Goal: Task Accomplishment & Management: Use online tool/utility

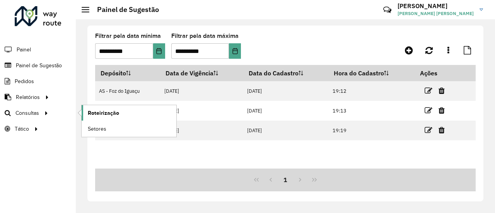
click at [99, 114] on span "Roteirização" at bounding box center [103, 113] width 31 height 8
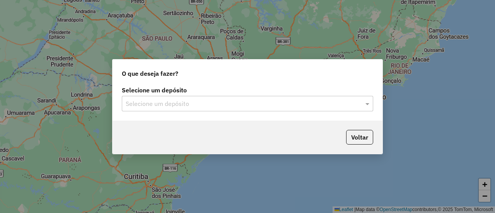
click at [198, 105] on input "text" at bounding box center [240, 103] width 228 height 9
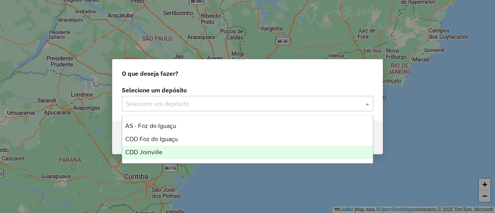
click at [183, 154] on div "CDD Joinville" at bounding box center [247, 152] width 250 height 13
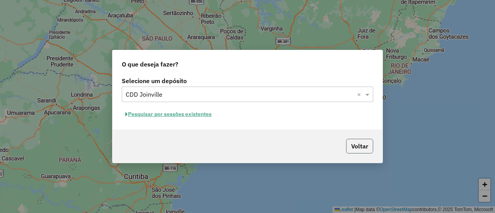
click at [355, 144] on button "Voltar" at bounding box center [359, 146] width 27 height 15
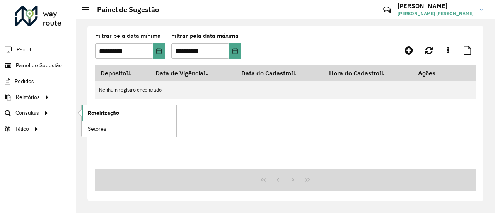
click at [88, 110] on span "Roteirização" at bounding box center [103, 113] width 31 height 8
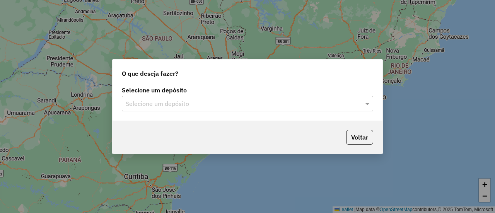
click at [209, 108] on input "text" at bounding box center [240, 103] width 228 height 9
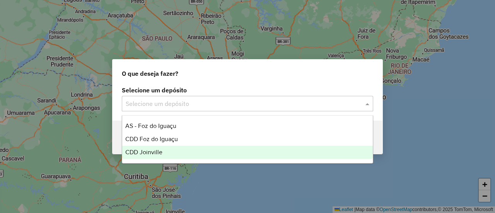
click at [203, 149] on div "CDD Joinville" at bounding box center [247, 152] width 250 height 13
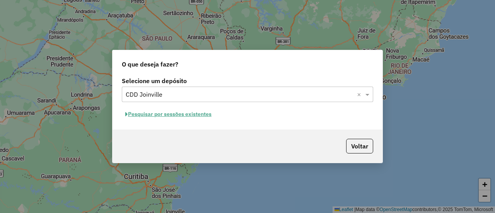
click at [204, 113] on button "Pesquisar por sessões existentes" at bounding box center [168, 114] width 93 height 12
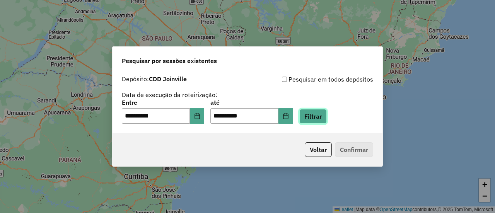
click at [327, 113] on button "Filtrar" at bounding box center [313, 116] width 27 height 15
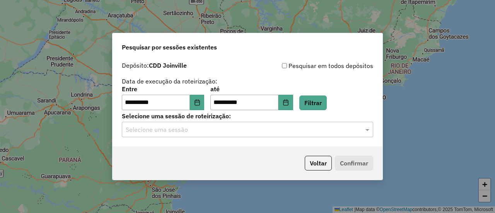
click at [286, 140] on div "**********" at bounding box center [248, 102] width 270 height 89
click at [279, 134] on input "text" at bounding box center [240, 129] width 228 height 9
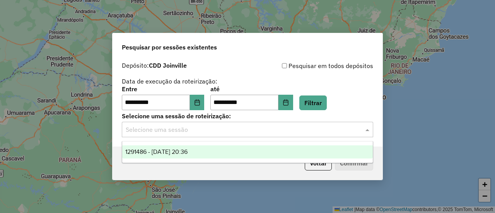
click at [269, 148] on div "1291486 - 09/10/2025 20:36" at bounding box center [247, 152] width 250 height 13
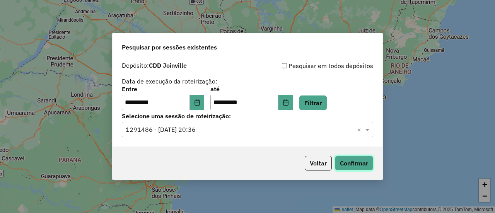
click at [360, 166] on button "Confirmar" at bounding box center [354, 163] width 38 height 15
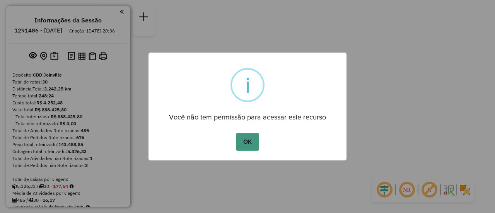
click at [243, 144] on button "OK" at bounding box center [247, 142] width 23 height 18
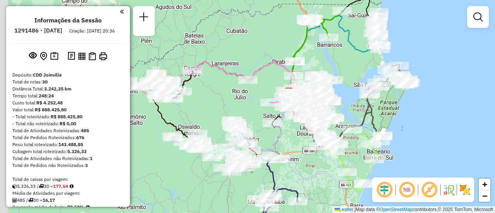
drag, startPoint x: 269, startPoint y: 132, endPoint x: 298, endPoint y: 158, distance: 38.9
click at [298, 158] on div "Janela de atendimento Grade de atendimento Capacidade Transportadoras Veículos …" at bounding box center [247, 106] width 495 height 213
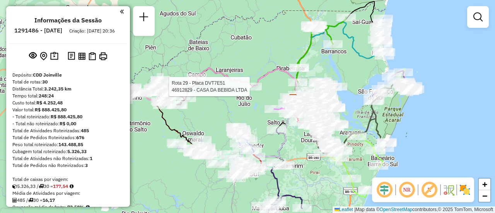
select select "**********"
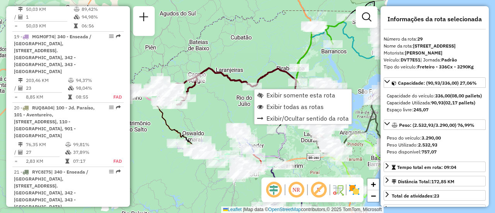
scroll to position [1653, 0]
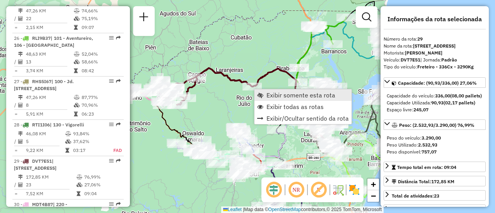
click at [261, 96] on span "Exibir somente esta rota" at bounding box center [260, 95] width 6 height 6
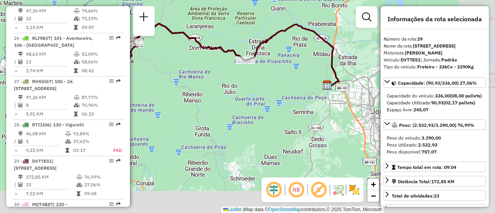
drag, startPoint x: 310, startPoint y: 136, endPoint x: 260, endPoint y: 89, distance: 68.4
click at [260, 89] on div "Janela de atendimento Grade de atendimento Capacidade Transportadoras Veículos …" at bounding box center [247, 106] width 495 height 213
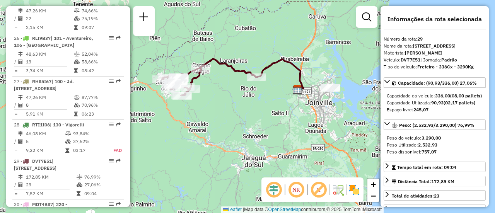
drag, startPoint x: 253, startPoint y: 83, endPoint x: 276, endPoint y: 105, distance: 31.5
click at [276, 105] on div "Janela de atendimento Grade de atendimento Capacidade Transportadoras Veículos …" at bounding box center [247, 106] width 495 height 213
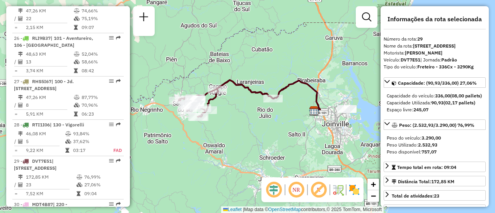
drag, startPoint x: 243, startPoint y: 111, endPoint x: 254, endPoint y: 127, distance: 20.0
click at [254, 127] on div "Janela de atendimento Grade de atendimento Capacidade Transportadoras Veículos …" at bounding box center [247, 106] width 495 height 213
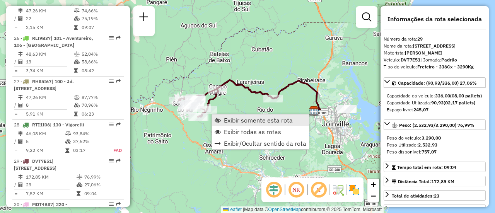
click at [224, 125] on link "Exibir somente esta rota" at bounding box center [260, 121] width 97 height 12
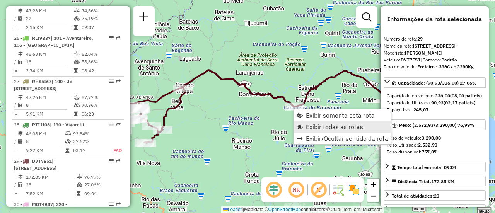
drag, startPoint x: 318, startPoint y: 125, endPoint x: 314, endPoint y: 124, distance: 4.8
click at [318, 125] on span "Exibir todas as rotas" at bounding box center [334, 127] width 57 height 6
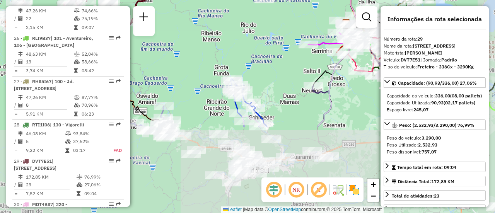
drag, startPoint x: 320, startPoint y: 138, endPoint x: 290, endPoint y: 31, distance: 112.0
click at [290, 31] on div "Janela de atendimento Grade de atendimento Capacidade Transportadoras Veículos …" at bounding box center [247, 106] width 495 height 213
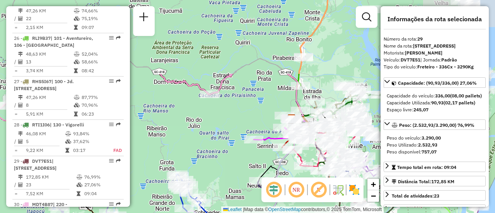
drag, startPoint x: 291, startPoint y: 61, endPoint x: 236, endPoint y: 156, distance: 109.6
click at [236, 156] on div "Janela de atendimento Grade de atendimento Capacidade Transportadoras Veículos …" at bounding box center [247, 106] width 495 height 213
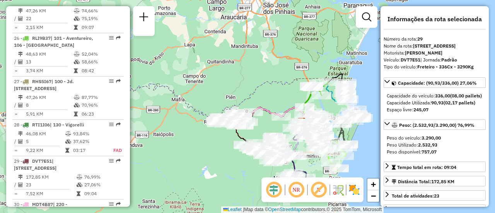
drag, startPoint x: 257, startPoint y: 122, endPoint x: 277, endPoint y: 113, distance: 21.7
click at [277, 113] on div "Janela de atendimento Grade de atendimento Capacidade Transportadoras Veículos …" at bounding box center [247, 106] width 495 height 213
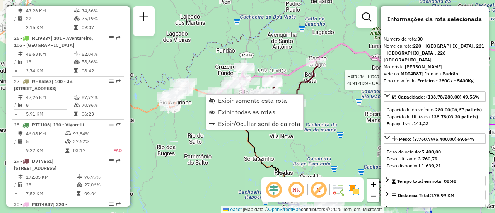
scroll to position [1679, 0]
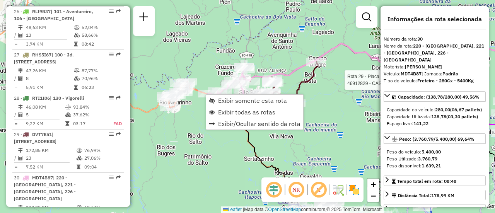
click at [204, 125] on div "Rota 29 - Placa DVT7E51 46912829 - CASA DA BEBIDA LTDA Janela de atendimento Gr…" at bounding box center [247, 106] width 495 height 213
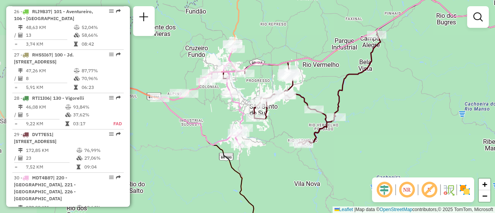
drag, startPoint x: 322, startPoint y: 98, endPoint x: 398, endPoint y: 91, distance: 76.6
click at [398, 91] on div "Janela de atendimento Grade de atendimento Capacidade Transportadoras Veículos …" at bounding box center [247, 106] width 495 height 213
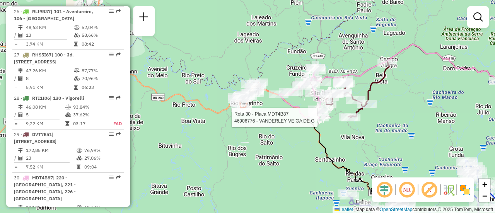
select select "**********"
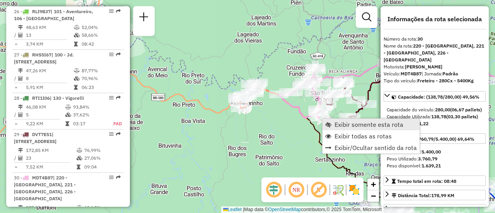
click at [340, 126] on span "Exibir somente esta rota" at bounding box center [369, 125] width 69 height 6
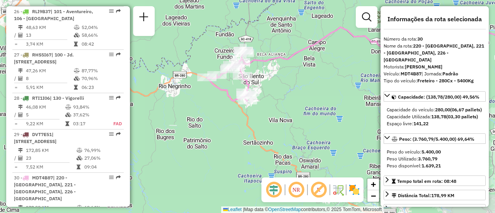
drag, startPoint x: 244, startPoint y: 134, endPoint x: 324, endPoint y: 103, distance: 86.1
click at [324, 103] on div "Janela de atendimento Grade de atendimento Capacidade Transportadoras Veículos …" at bounding box center [247, 106] width 495 height 213
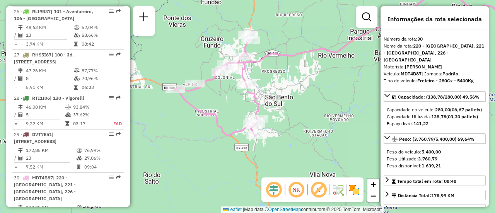
drag, startPoint x: 285, startPoint y: 97, endPoint x: 309, endPoint y: 92, distance: 24.1
click at [309, 92] on div "Janela de atendimento Grade de atendimento Capacidade Transportadoras Veículos …" at bounding box center [247, 106] width 495 height 213
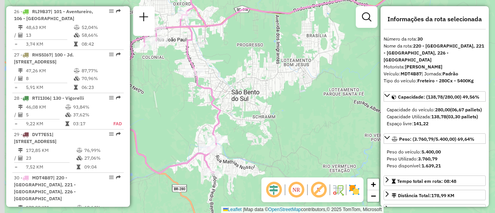
drag, startPoint x: 337, startPoint y: 86, endPoint x: 342, endPoint y: 84, distance: 5.9
click at [342, 84] on div "Janela de atendimento Grade de atendimento Capacidade Transportadoras Veículos …" at bounding box center [247, 106] width 495 height 213
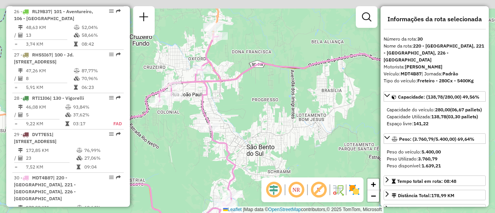
drag, startPoint x: 320, startPoint y: 80, endPoint x: 335, endPoint y: 135, distance: 57.0
click at [335, 135] on div "Janela de atendimento Grade de atendimento Capacidade Transportadoras Veículos …" at bounding box center [247, 106] width 495 height 213
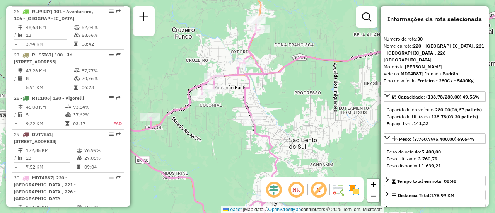
drag, startPoint x: 296, startPoint y: 110, endPoint x: 339, endPoint y: 103, distance: 43.1
click at [339, 103] on div "Janela de atendimento Grade de atendimento Capacidade Transportadoras Veículos …" at bounding box center [247, 106] width 495 height 213
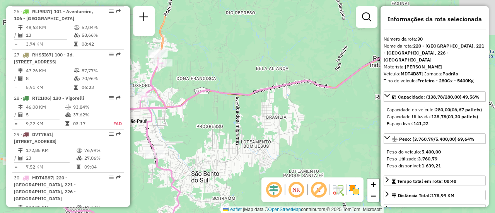
drag, startPoint x: 331, startPoint y: 93, endPoint x: 230, endPoint y: 127, distance: 107.1
click at [231, 127] on div "Janela de atendimento Grade de atendimento Capacidade Transportadoras Veículos …" at bounding box center [247, 106] width 495 height 213
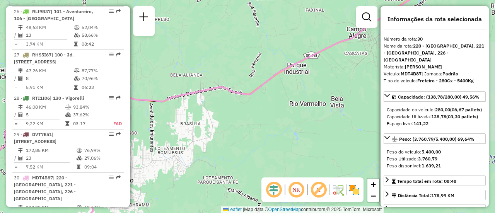
drag, startPoint x: 302, startPoint y: 112, endPoint x: 218, endPoint y: 119, distance: 84.3
click at [218, 119] on div "Janela de atendimento Grade de atendimento Capacidade Transportadoras Veículos …" at bounding box center [247, 106] width 495 height 213
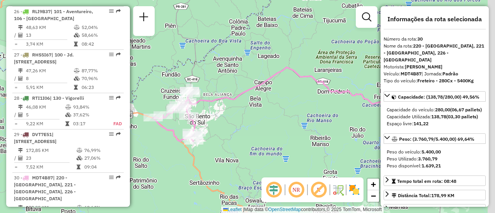
drag, startPoint x: 303, startPoint y: 106, endPoint x: 218, endPoint y: 102, distance: 85.3
click at [218, 102] on icon at bounding box center [327, 98] width 281 height 63
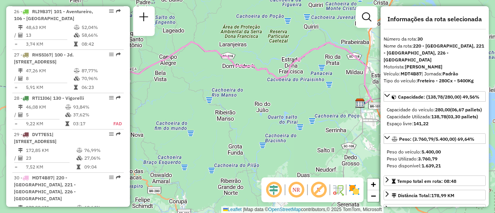
drag, startPoint x: 341, startPoint y: 105, endPoint x: 261, endPoint y: 77, distance: 84.8
click at [261, 77] on div "Janela de atendimento Grade de atendimento Capacidade Transportadoras Veículos …" at bounding box center [247, 106] width 495 height 213
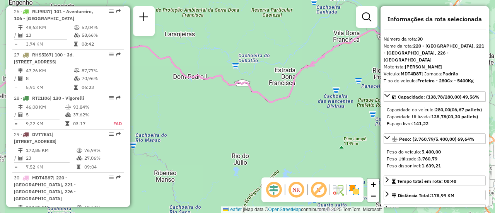
drag, startPoint x: 307, startPoint y: 79, endPoint x: 322, endPoint y: 91, distance: 19.4
click at [322, 91] on div "Janela de atendimento Grade de atendimento Capacidade Transportadoras Veículos …" at bounding box center [247, 106] width 495 height 213
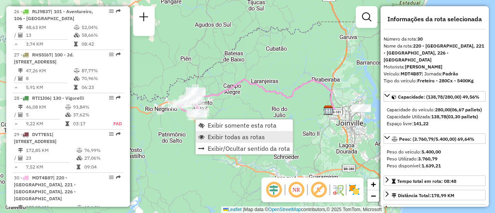
click at [218, 134] on span "Exibir todas as rotas" at bounding box center [236, 137] width 57 height 6
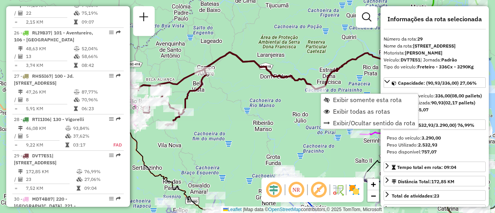
scroll to position [1653, 0]
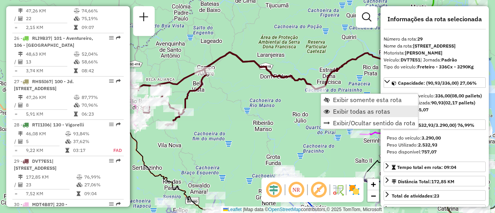
click at [343, 110] on span "Exibir todas as rotas" at bounding box center [361, 111] width 57 height 6
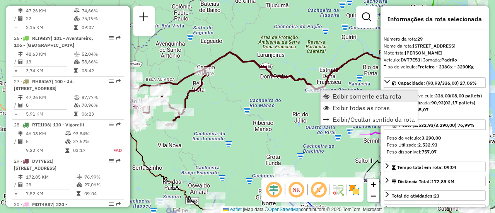
click at [331, 96] on link "Exibir somente esta rota" at bounding box center [369, 97] width 97 height 12
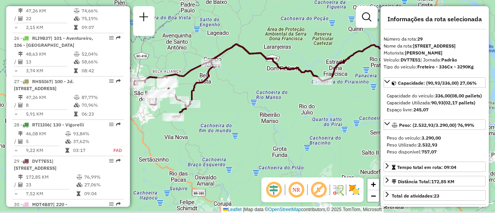
drag, startPoint x: 317, startPoint y: 134, endPoint x: 346, endPoint y: 106, distance: 40.0
click at [346, 106] on div "Janela de atendimento Grade de atendimento Capacidade Transportadoras Veículos …" at bounding box center [247, 106] width 495 height 213
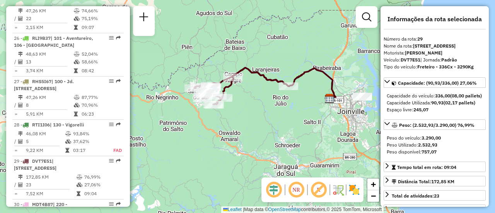
drag, startPoint x: 296, startPoint y: 120, endPoint x: 268, endPoint y: 111, distance: 29.9
click at [268, 111] on div "Janela de atendimento Grade de atendimento Capacidade Transportadoras Veículos …" at bounding box center [247, 106] width 495 height 213
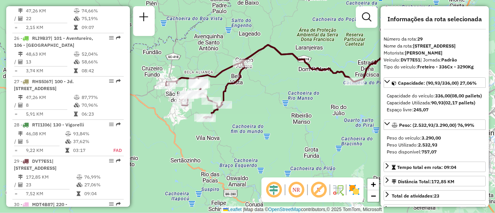
drag, startPoint x: 256, startPoint y: 88, endPoint x: 298, endPoint y: 101, distance: 43.8
click at [298, 101] on div "Janela de atendimento Grade de atendimento Capacidade Transportadoras Veículos …" at bounding box center [247, 106] width 495 height 213
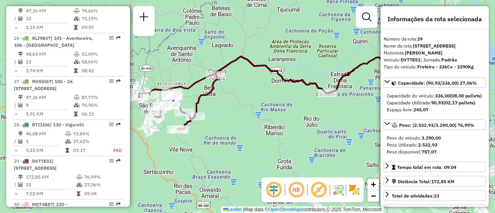
drag, startPoint x: 273, startPoint y: 111, endPoint x: 247, endPoint y: 120, distance: 28.0
click at [247, 120] on div "Janela de atendimento Grade de atendimento Capacidade Transportadoras Veículos …" at bounding box center [247, 106] width 495 height 213
drag, startPoint x: 268, startPoint y: 109, endPoint x: 267, endPoint y: 62, distance: 46.5
click at [267, 62] on div "Janela de atendimento Grade de atendimento Capacidade Transportadoras Veículos …" at bounding box center [247, 106] width 495 height 213
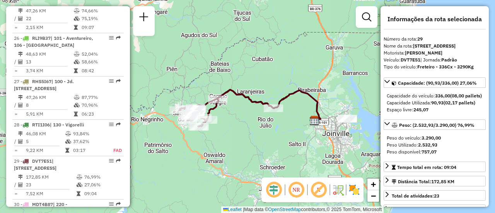
drag, startPoint x: 263, startPoint y: 118, endPoint x: 257, endPoint y: 137, distance: 19.5
click at [257, 137] on div "Janela de atendimento Grade de atendimento Capacidade Transportadoras Veículos …" at bounding box center [247, 106] width 495 height 213
